Goal: Transaction & Acquisition: Purchase product/service

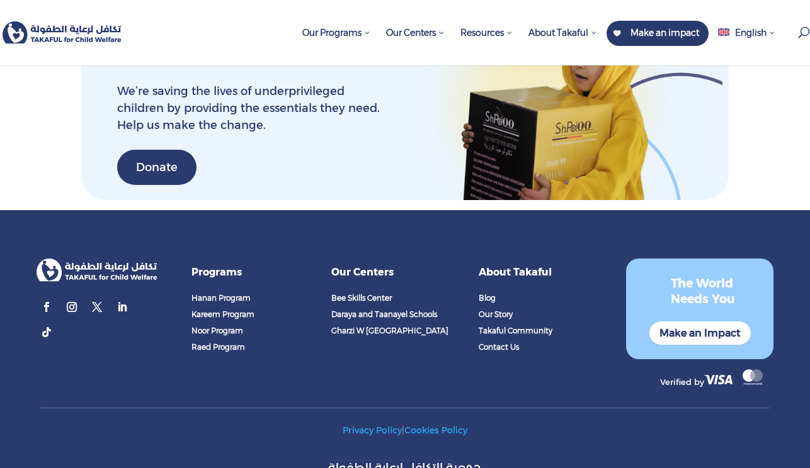
scroll to position [4611, 0]
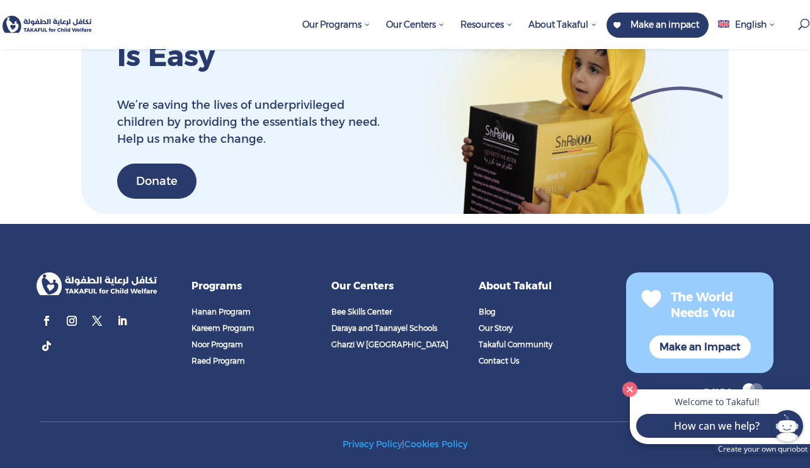
click at [507, 356] on span "Contact Us" at bounding box center [498, 360] width 40 height 9
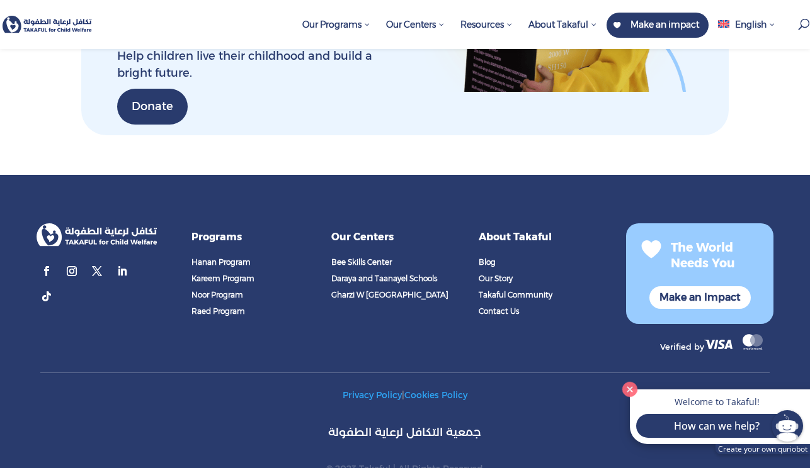
scroll to position [1732, 0]
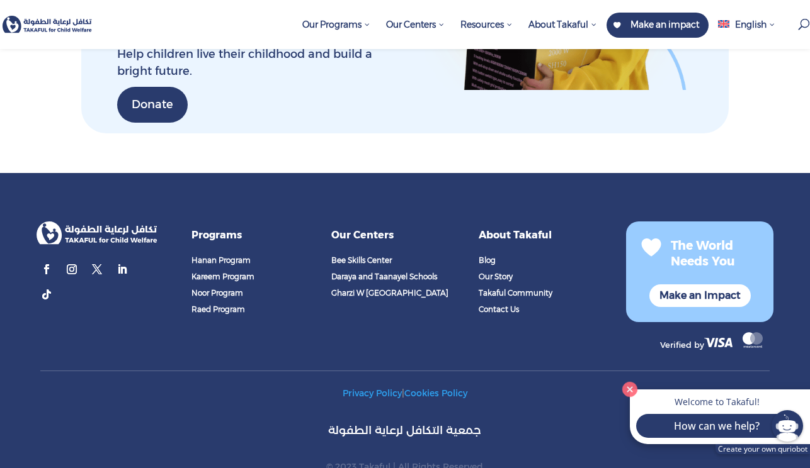
click at [506, 305] on span "Contact Us" at bounding box center [498, 309] width 40 height 9
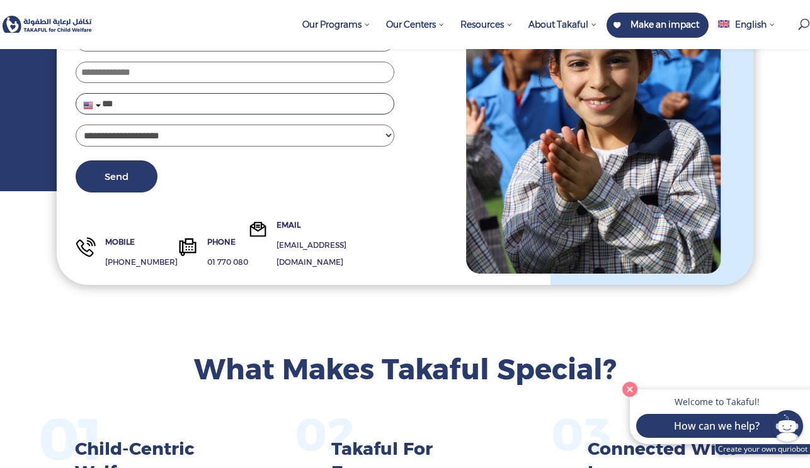
scroll to position [210, 0]
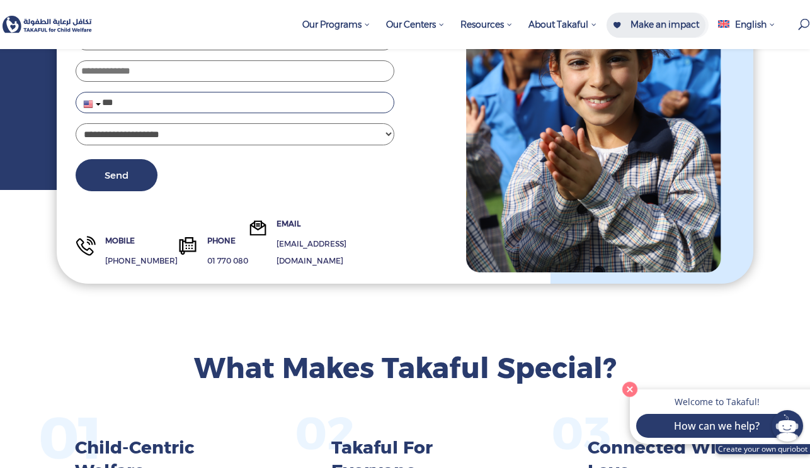
click at [669, 23] on span "Make an impact" at bounding box center [664, 24] width 69 height 11
